Goal: Task Accomplishment & Management: Complete application form

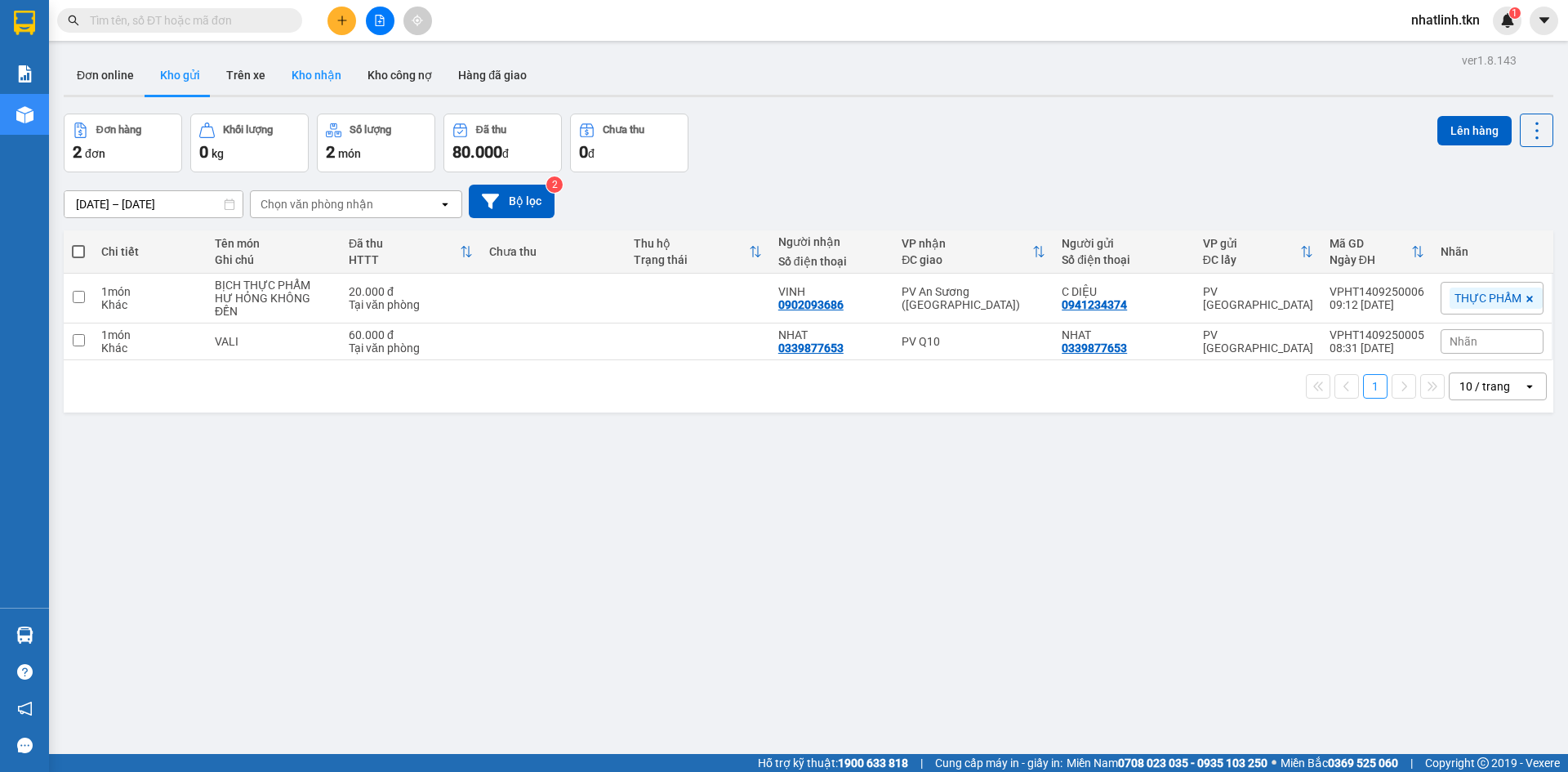
click at [344, 83] on button "Kho nhận" at bounding box center [316, 75] width 76 height 39
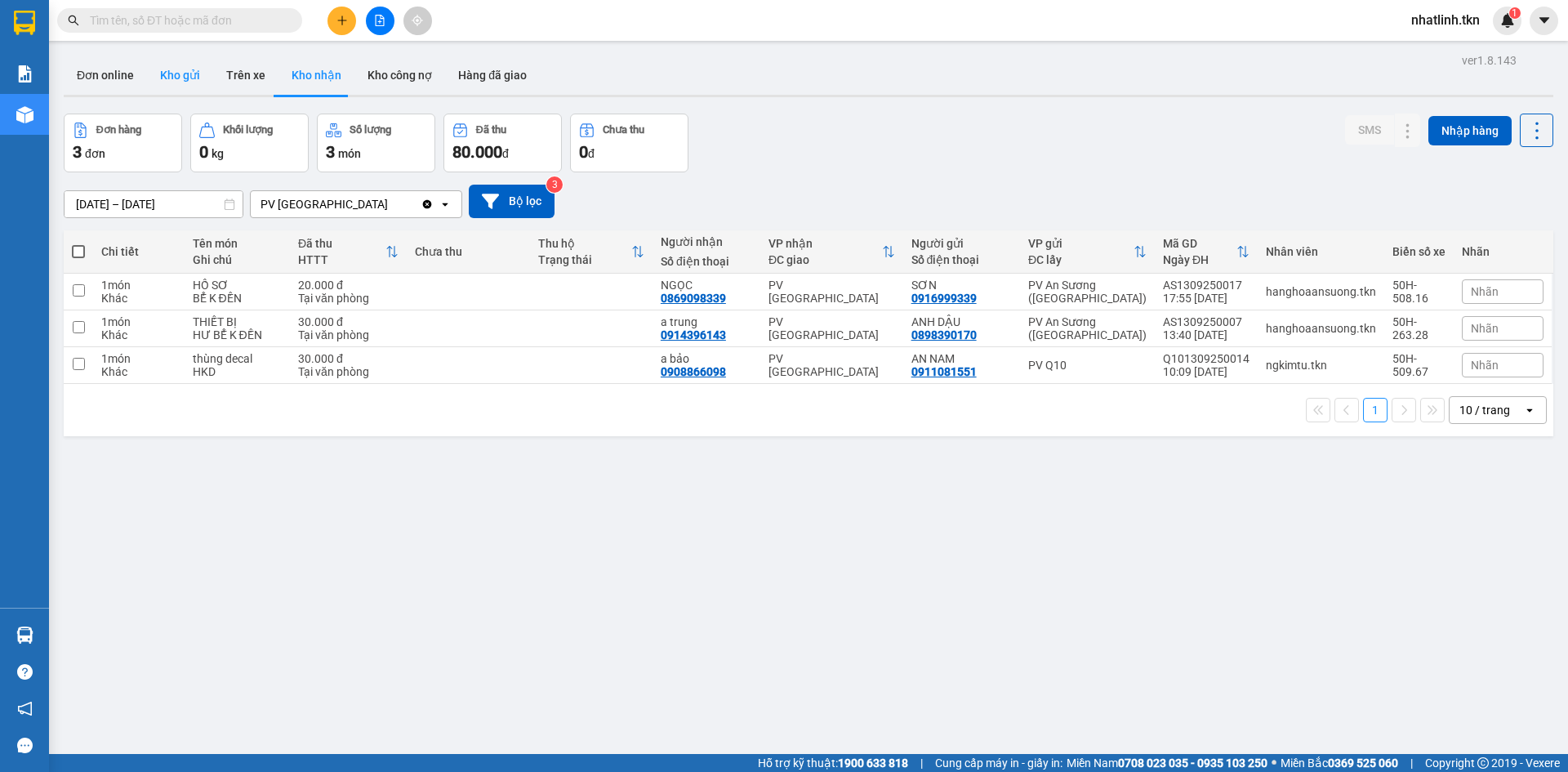
click at [176, 75] on button "Kho gửi" at bounding box center [180, 75] width 66 height 39
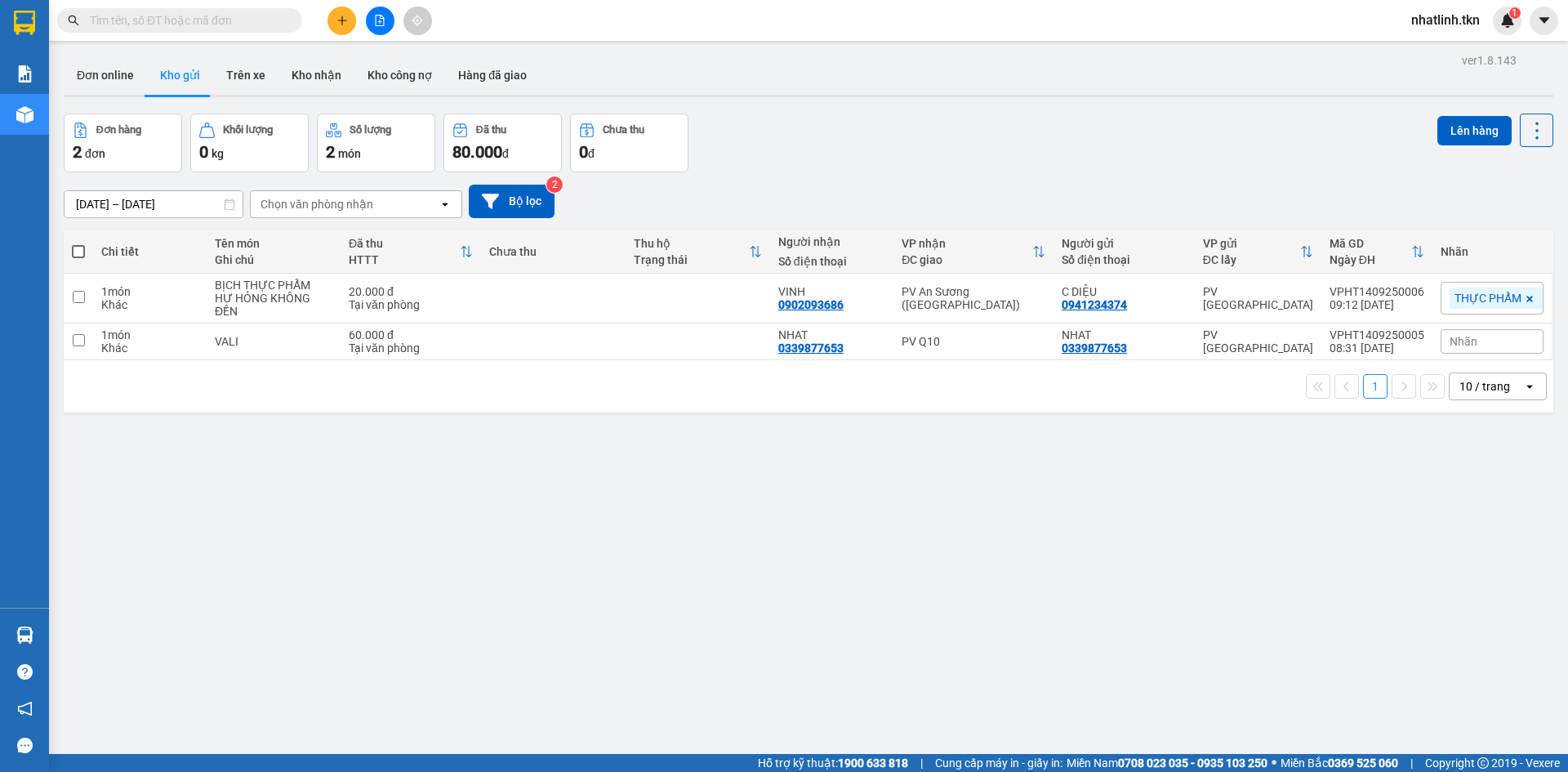
click at [333, 19] on button at bounding box center [342, 21] width 29 height 29
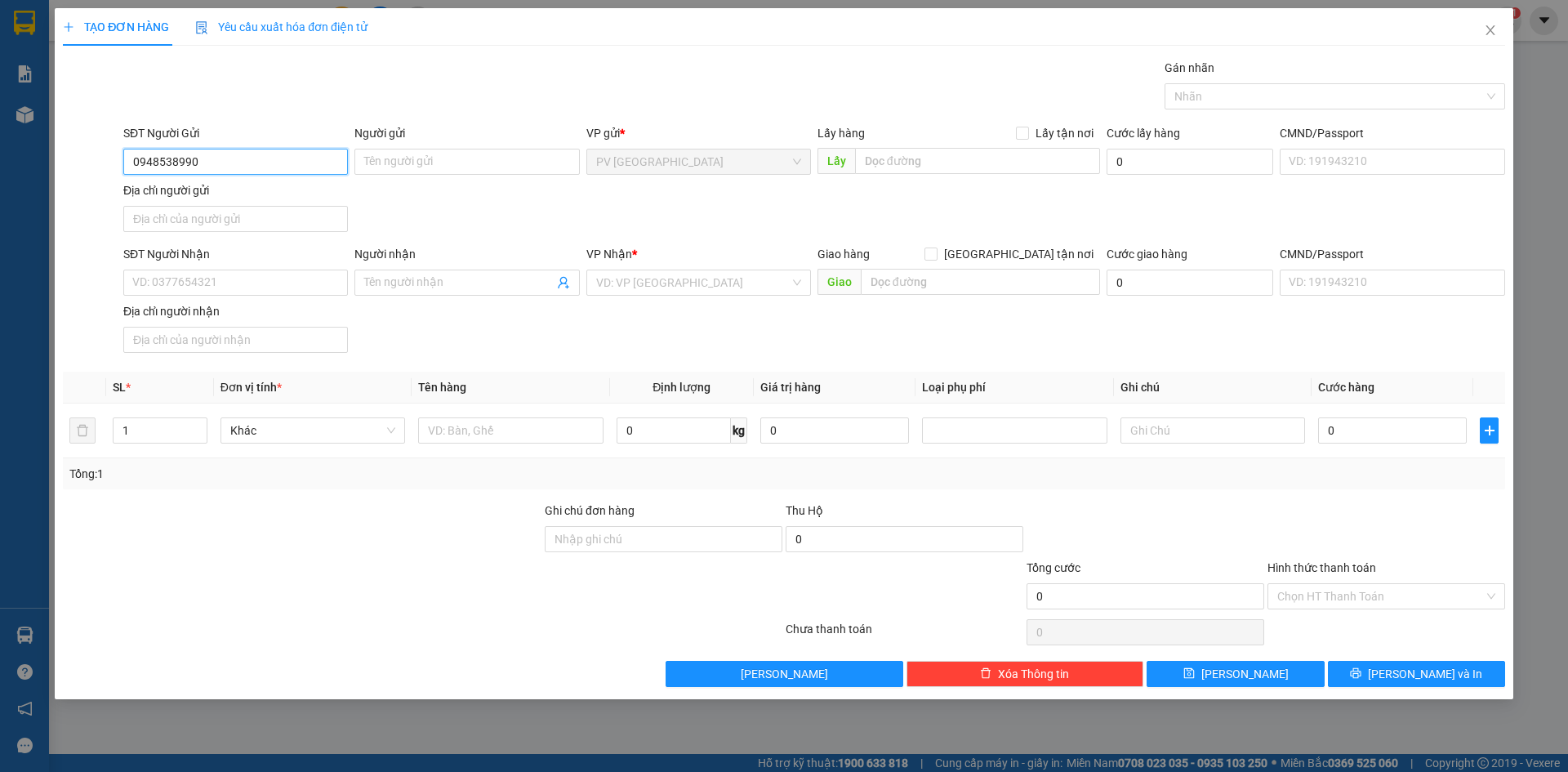
type input "0948538990"
click at [437, 145] on div "Người gửi" at bounding box center [467, 136] width 225 height 24
click at [467, 165] on input "Người gửi" at bounding box center [467, 162] width 225 height 26
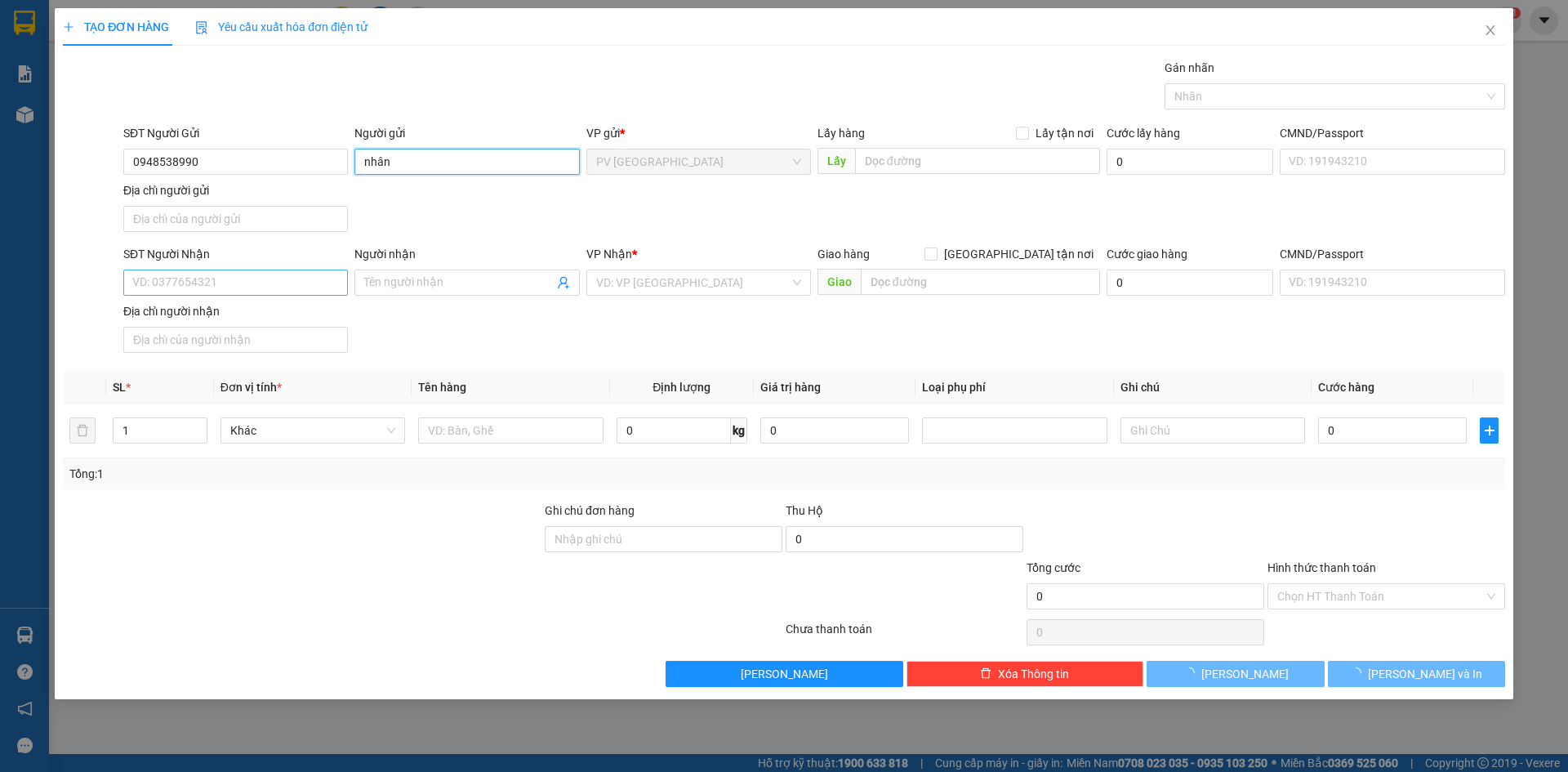
type input "nhân"
click at [241, 274] on input "SĐT Người Nhận" at bounding box center [236, 282] width 225 height 26
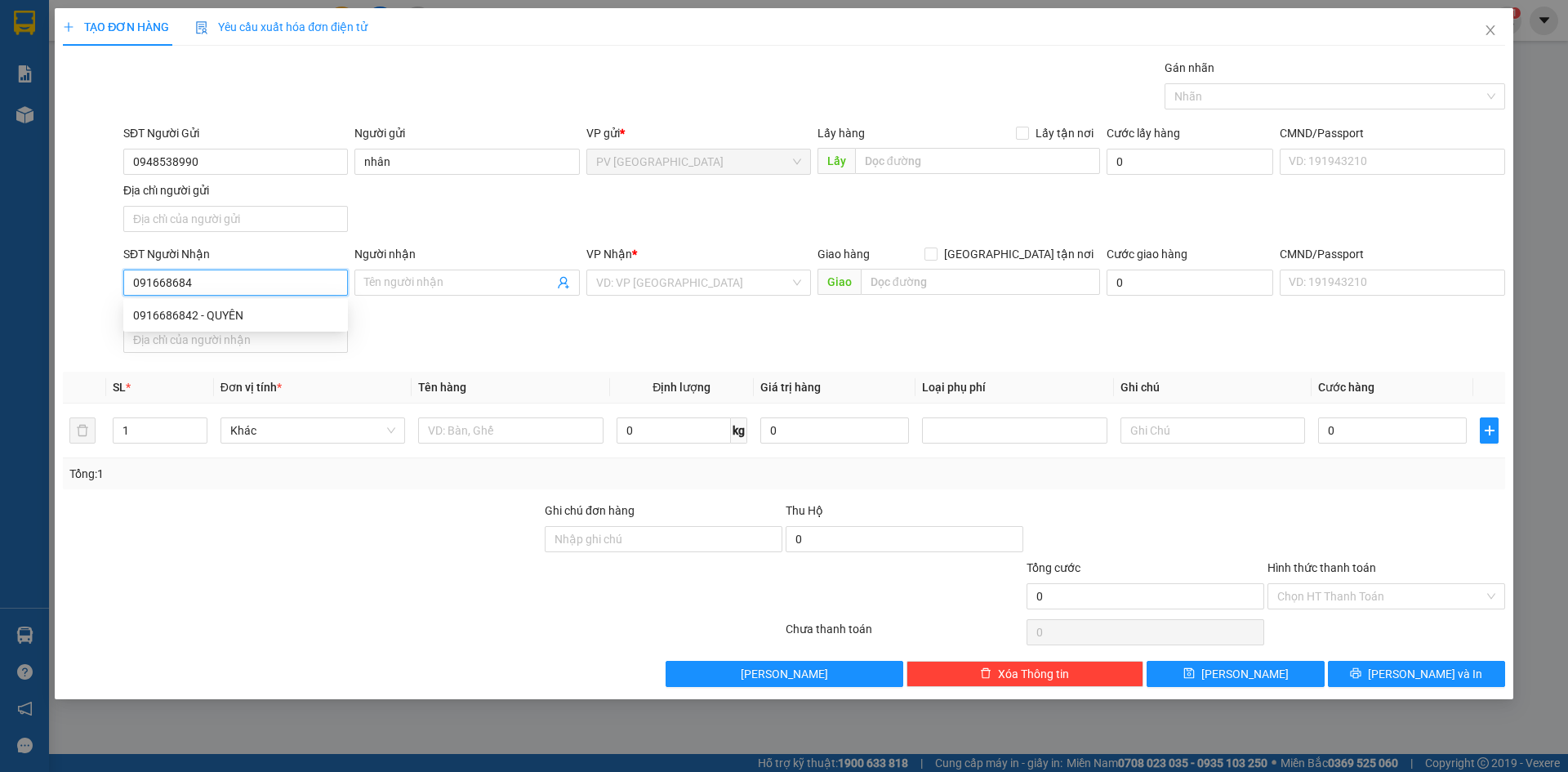
type input "0916686842"
click at [236, 311] on div "0916686842 - QUYÊN" at bounding box center [235, 314] width 205 height 18
type input "QUYÊN"
type input "30.000"
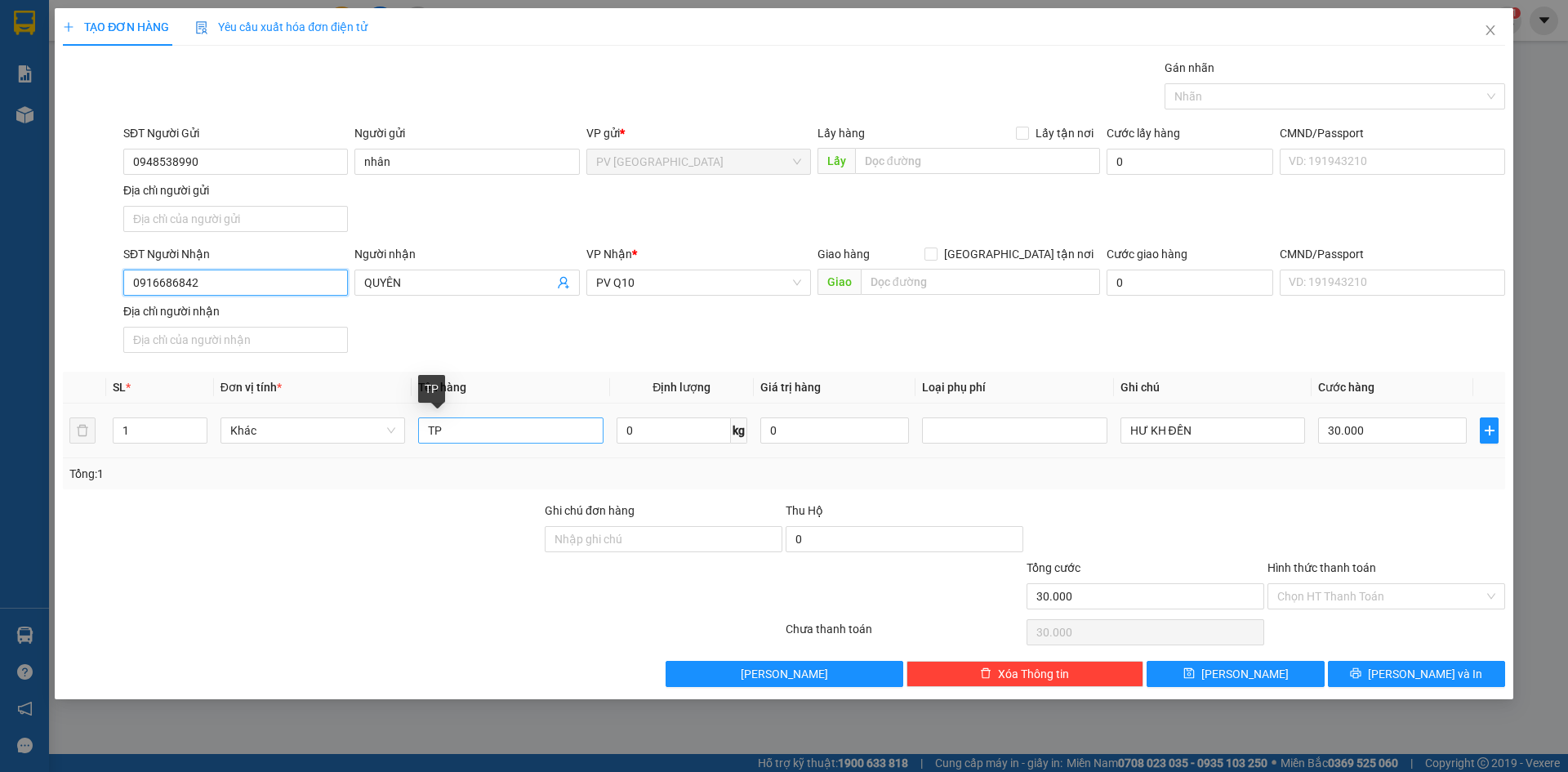
type input "0916686842"
drag, startPoint x: 491, startPoint y: 429, endPoint x: 378, endPoint y: 436, distance: 113.2
click at [378, 436] on tr "1 Khác TP 0 kg 0 HƯ KH ĐỀN 30.000" at bounding box center [784, 431] width 1442 height 55
type input "BỊCH GIÀY"
click at [1353, 592] on input "Hình thức thanh toán" at bounding box center [1380, 595] width 207 height 24
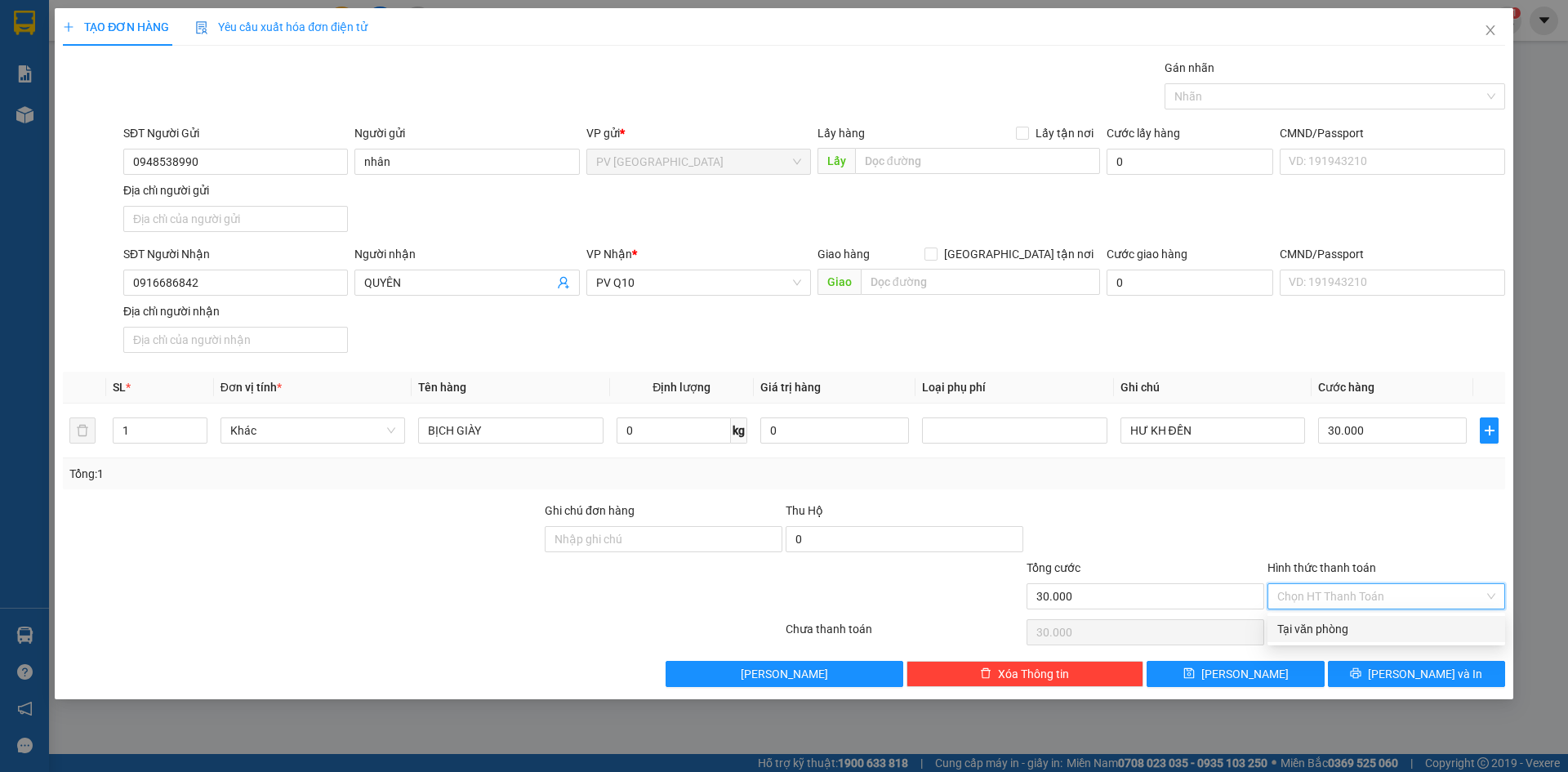
click at [1362, 623] on div "Tại văn phòng" at bounding box center [1385, 629] width 218 height 18
type input "0"
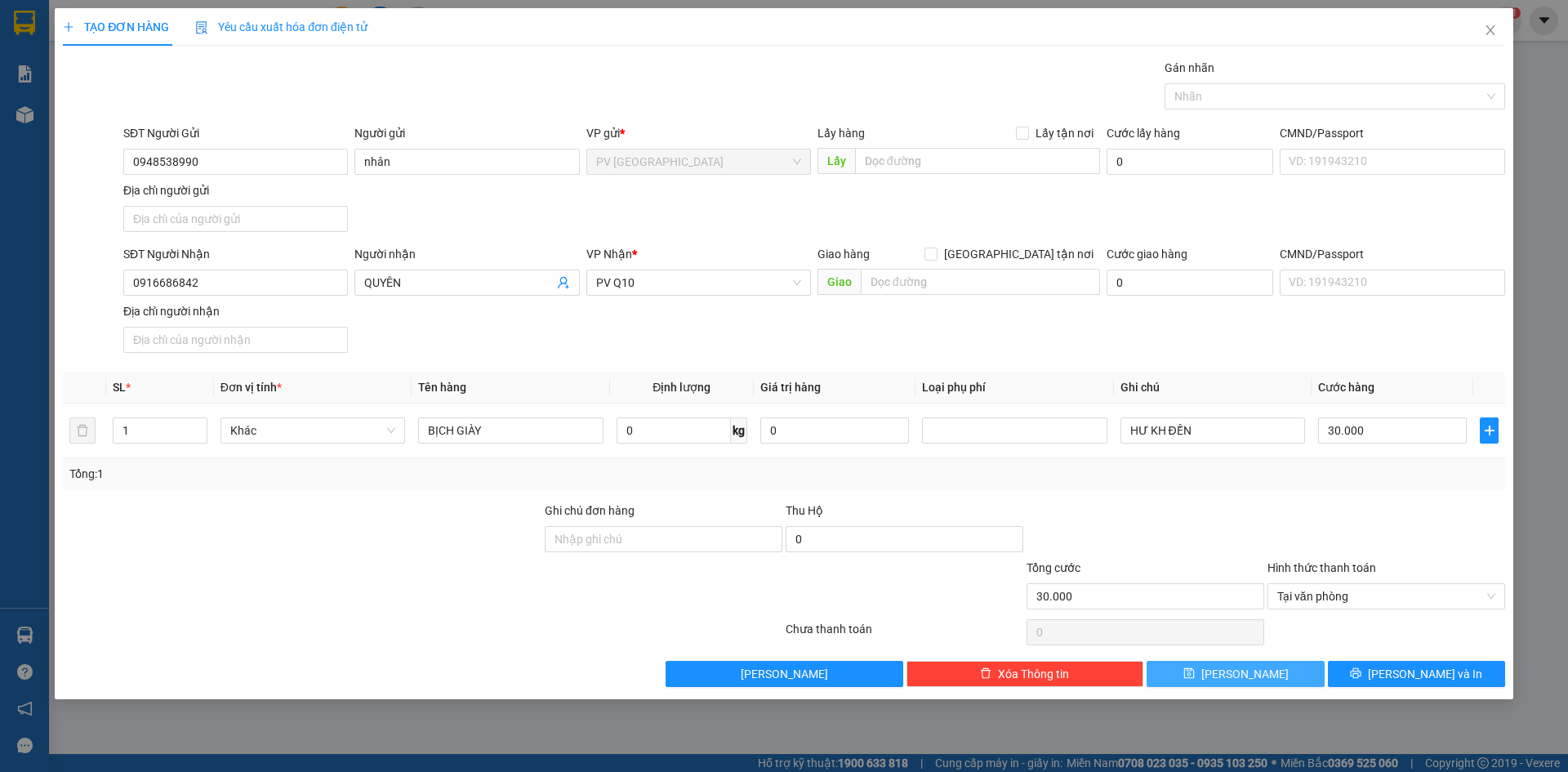
click at [1279, 670] on button "[PERSON_NAME]" at bounding box center [1234, 673] width 177 height 26
type input "0"
click at [1490, 34] on icon "close" at bounding box center [1490, 31] width 13 height 13
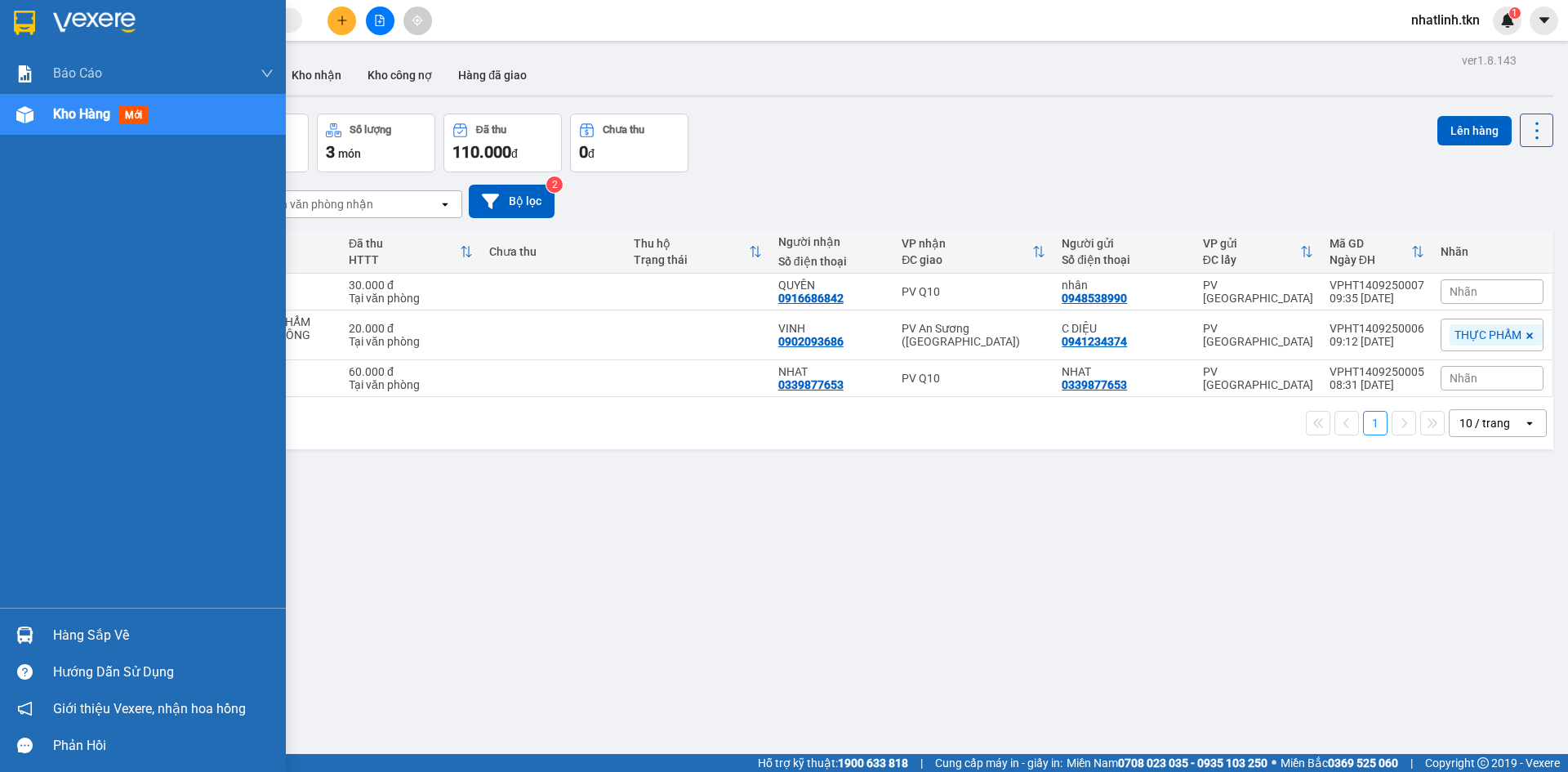
click at [46, 45] on div at bounding box center [142, 26] width 286 height 53
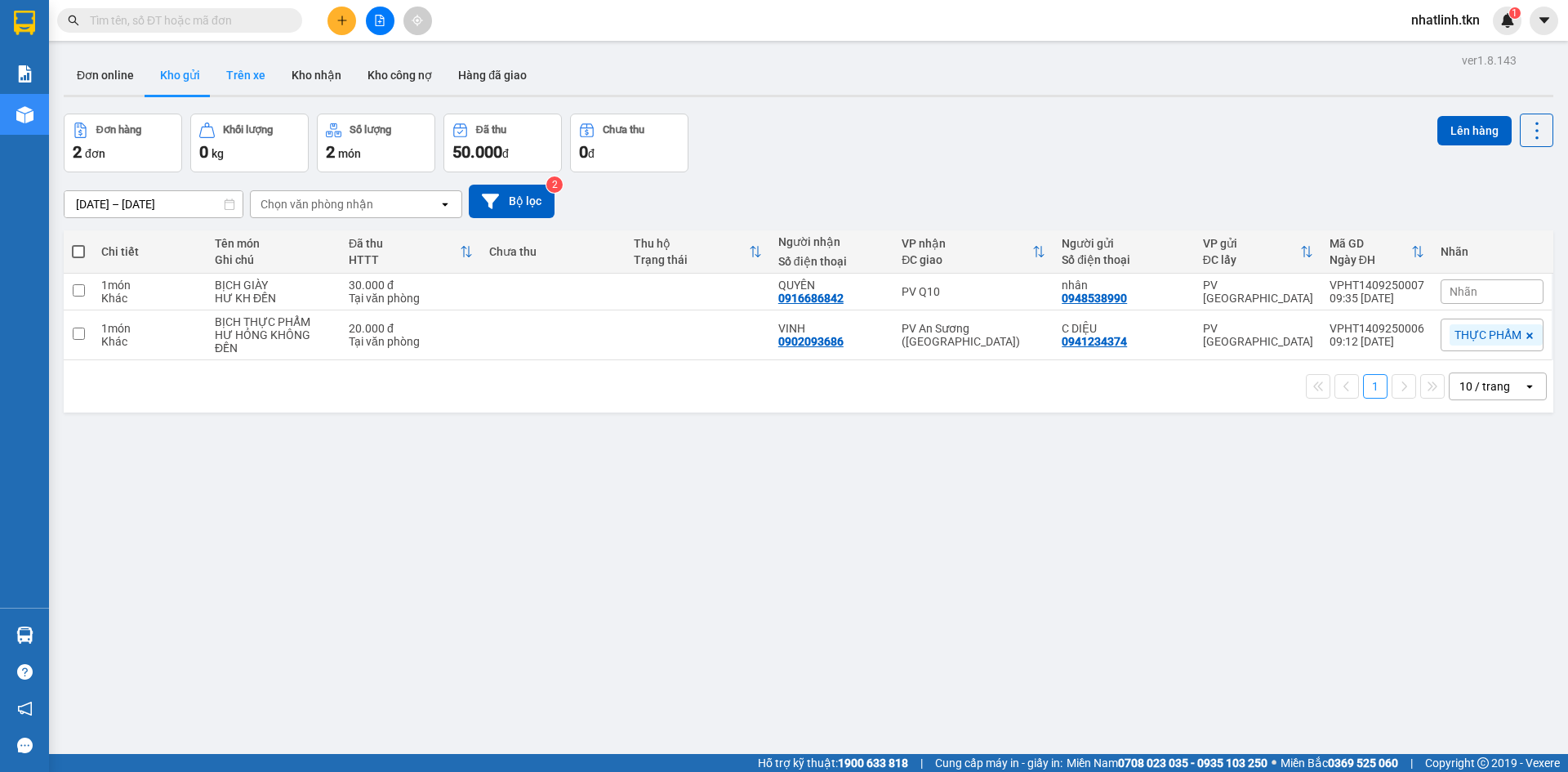
click at [262, 85] on button "Trên xe" at bounding box center [246, 75] width 65 height 39
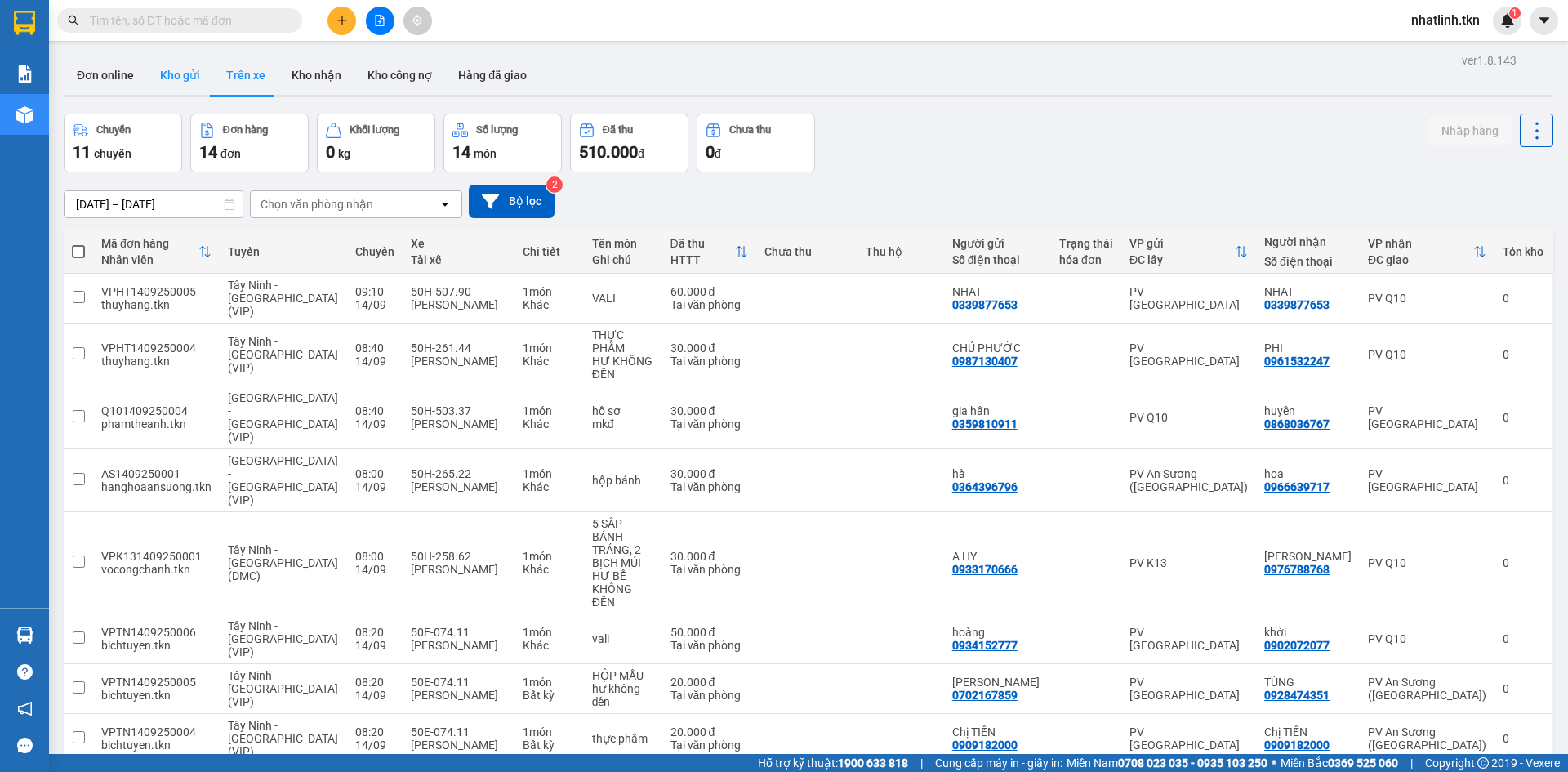
click at [187, 86] on button "Kho gửi" at bounding box center [180, 75] width 66 height 39
